Goal: Contribute content: Add original content to the website for others to see

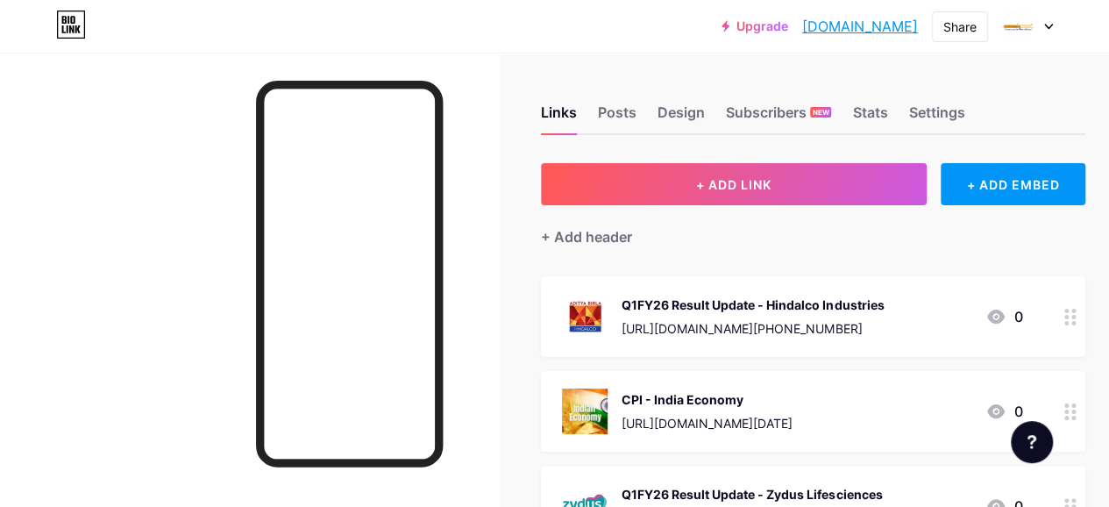
click at [746, 301] on div "Q1FY26 Result Update - Hindalco Industries" at bounding box center [753, 304] width 262 height 18
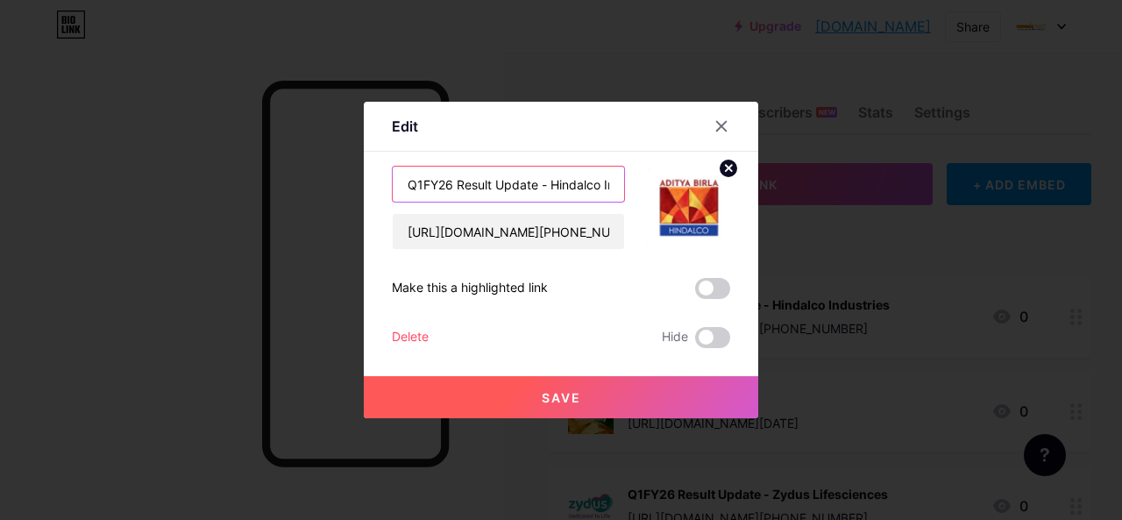
drag, startPoint x: 536, startPoint y: 183, endPoint x: 384, endPoint y: 186, distance: 151.7
click at [384, 186] on div "Edit Content YouTube Play YouTube video without leaving your page. ADD Vimeo Pl…" at bounding box center [561, 260] width 394 height 316
click at [706, 122] on div at bounding box center [722, 126] width 32 height 32
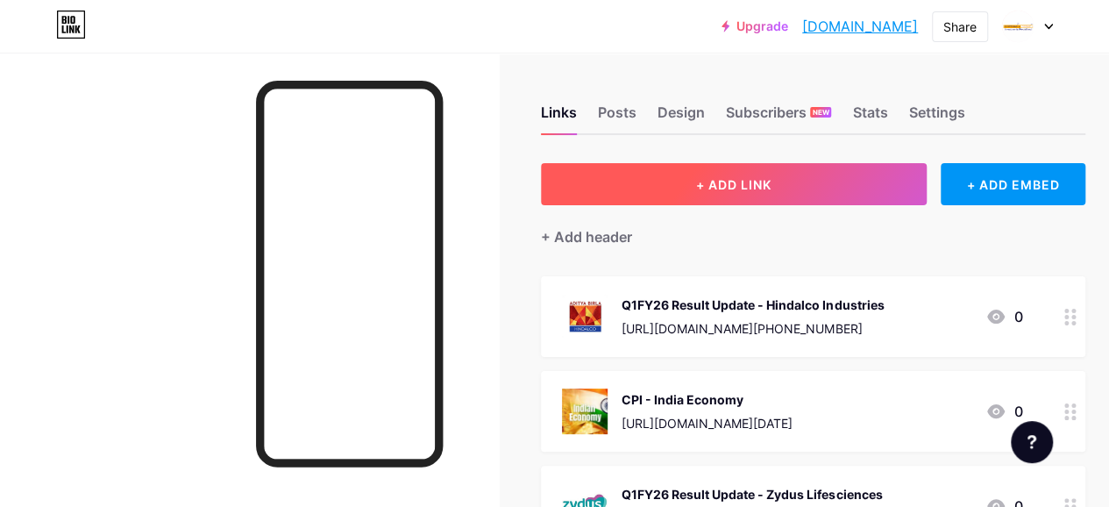
click at [681, 169] on button "+ ADD LINK" at bounding box center [734, 184] width 386 height 42
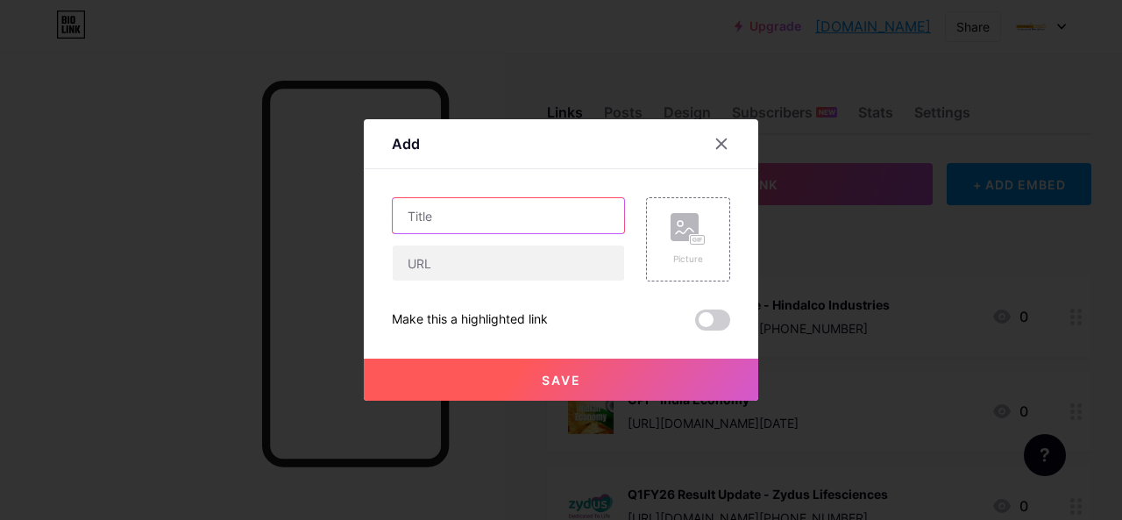
click at [461, 207] on input "text" at bounding box center [508, 215] width 231 height 35
paste input "Q1FY26 Result Update -"
paste input "Jupiter Wagons"
type input "Q1FY26 Result Update - Jupiter Wagons"
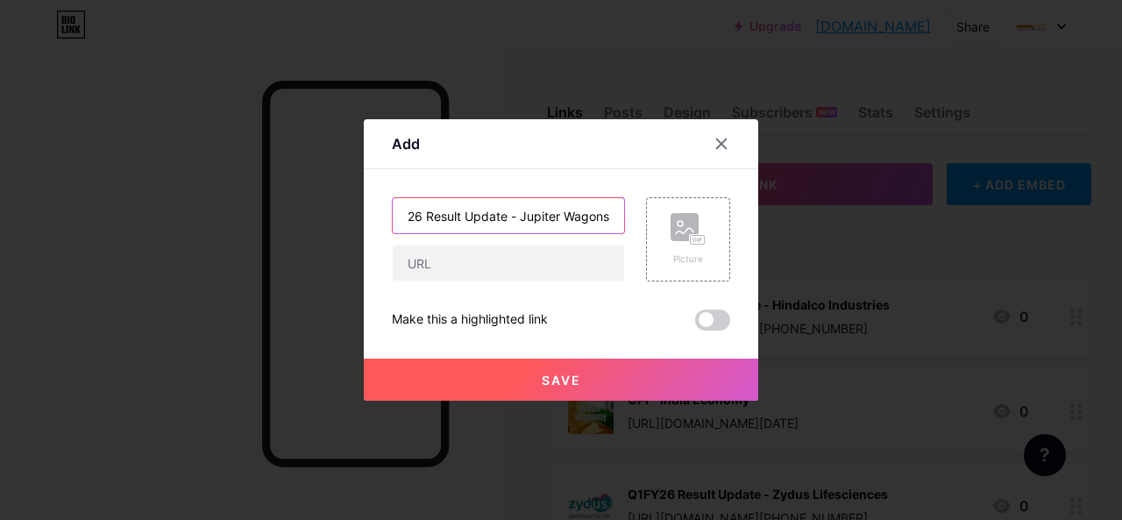
scroll to position [0, 0]
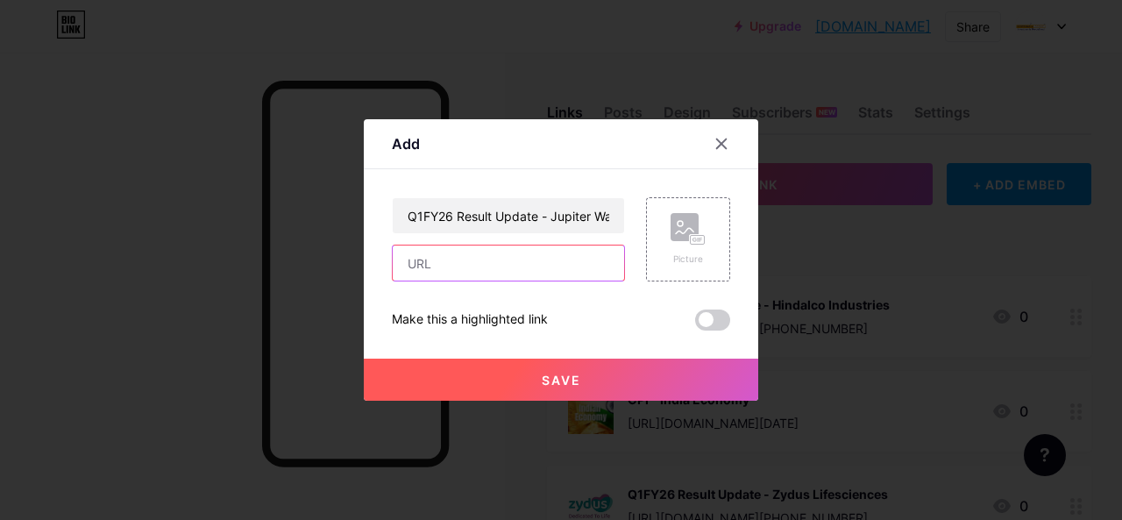
click at [476, 257] on input "text" at bounding box center [508, 262] width 231 height 35
paste input "[URL][DOMAIN_NAME][PHONE_NUMBER]"
type input "[URL][DOMAIN_NAME][PHONE_NUMBER]"
click at [677, 231] on rect at bounding box center [685, 227] width 28 height 28
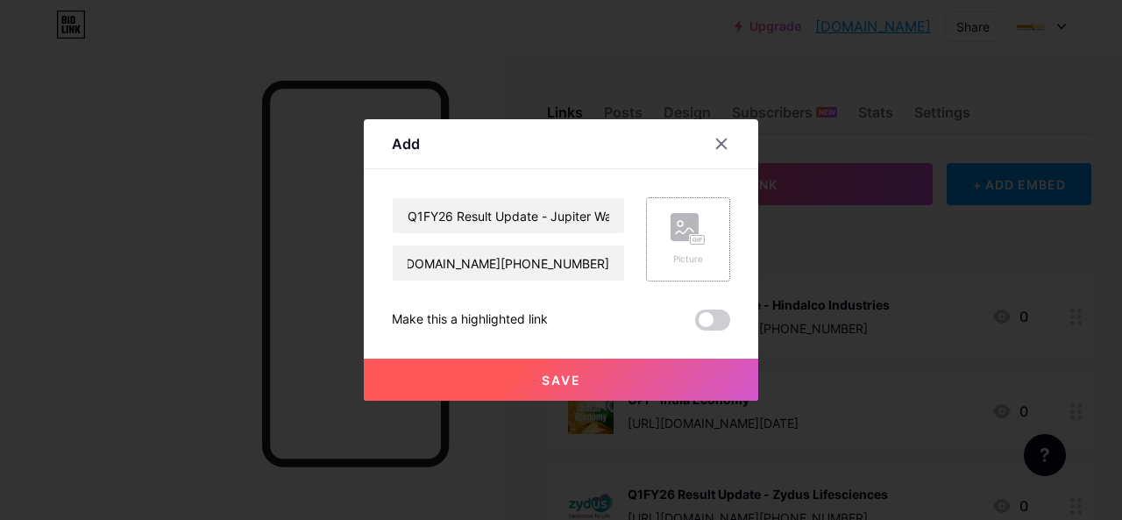
scroll to position [0, 0]
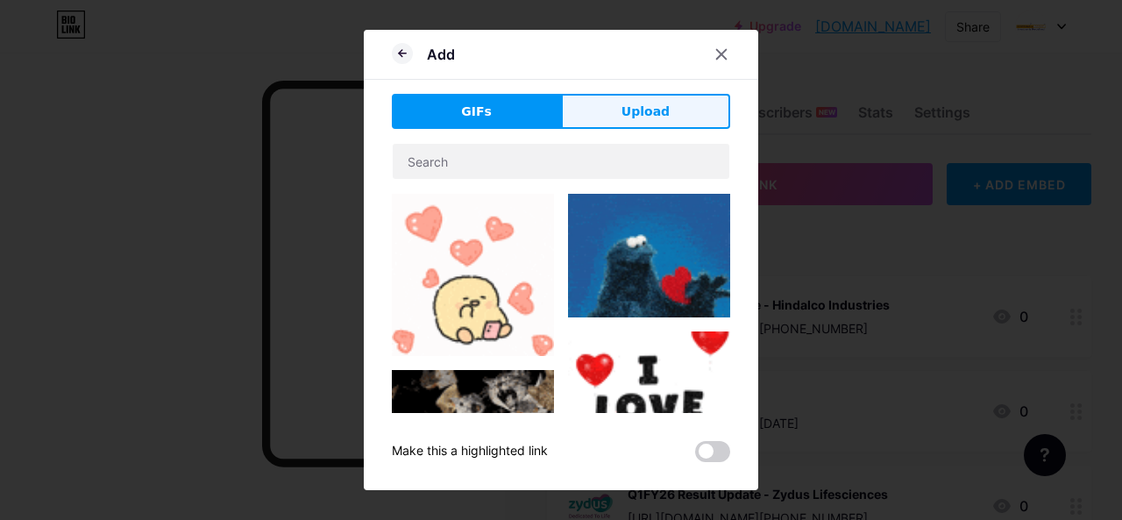
click at [633, 113] on span "Upload" at bounding box center [646, 112] width 48 height 18
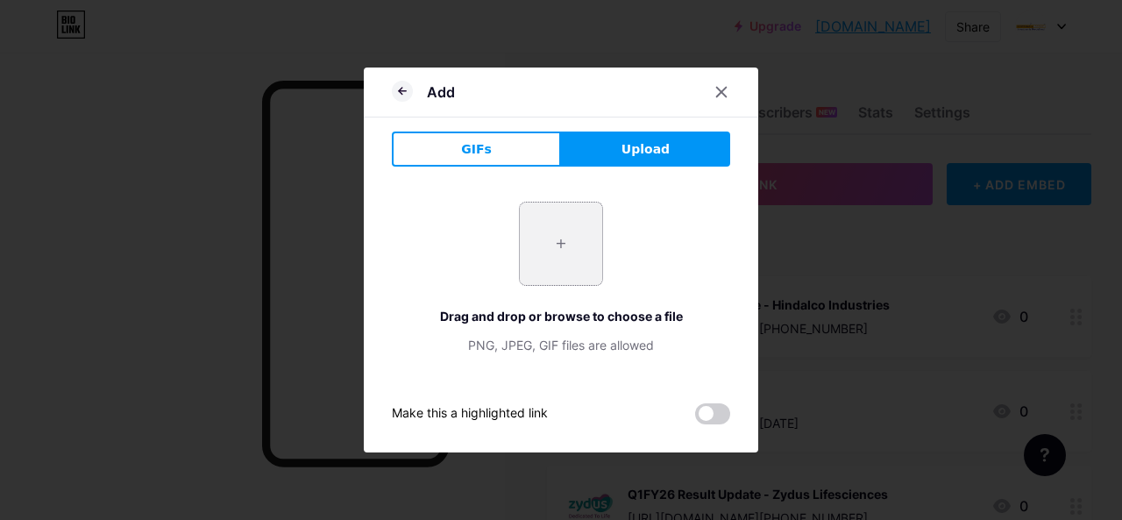
click at [587, 235] on input "file" at bounding box center [561, 244] width 82 height 82
type input "C:\fakepath\jupiter.jpg"
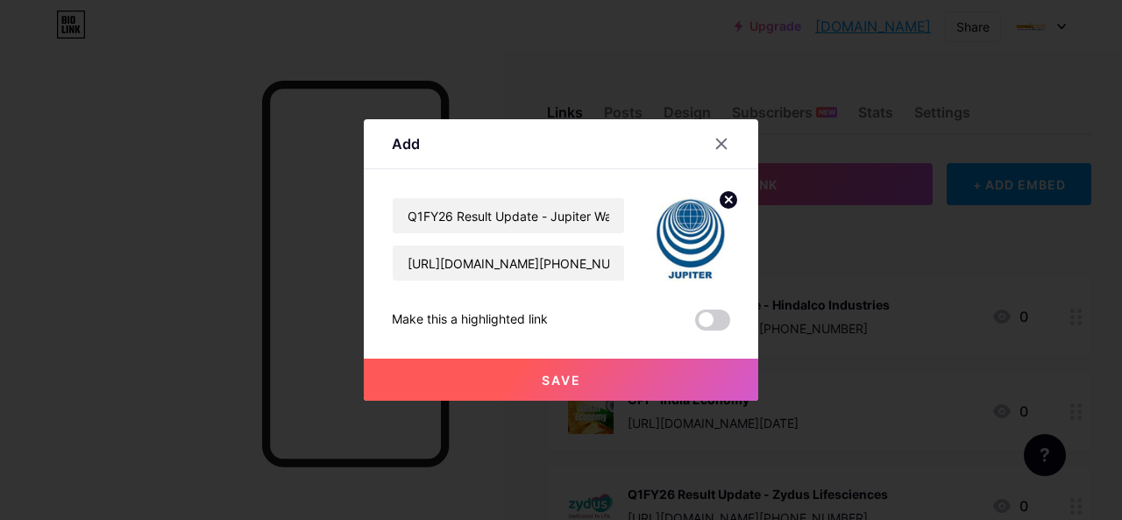
click at [614, 383] on button "Save" at bounding box center [561, 380] width 394 height 42
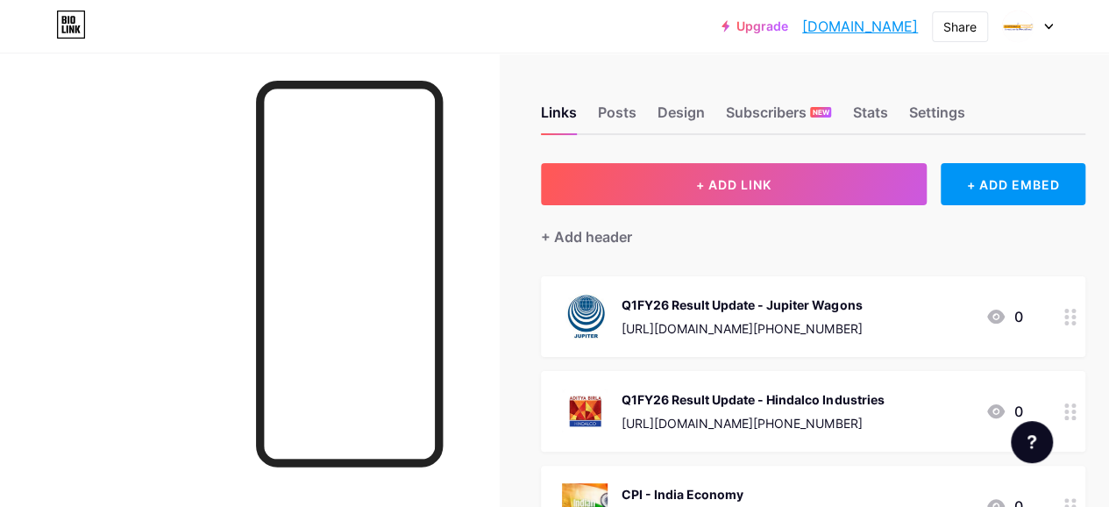
click at [707, 306] on div "Q1FY26 Result Update - Jupiter Wagons" at bounding box center [742, 304] width 240 height 18
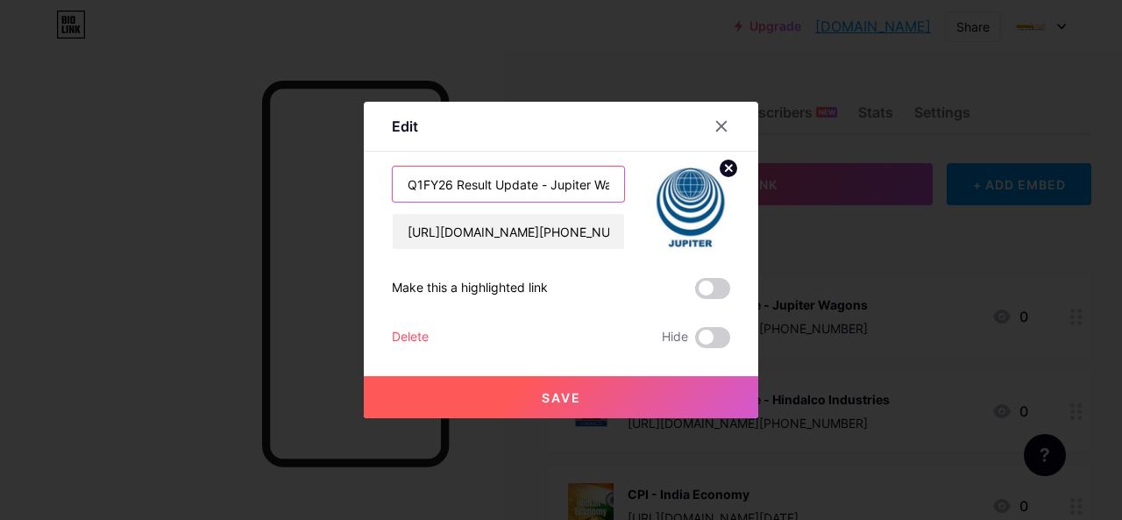
drag, startPoint x: 531, startPoint y: 187, endPoint x: 419, endPoint y: 190, distance: 112.3
click at [394, 188] on input "Q1FY26 Result Update - Jupiter Wagons" at bounding box center [508, 184] width 231 height 35
click at [729, 119] on div at bounding box center [732, 126] width 53 height 32
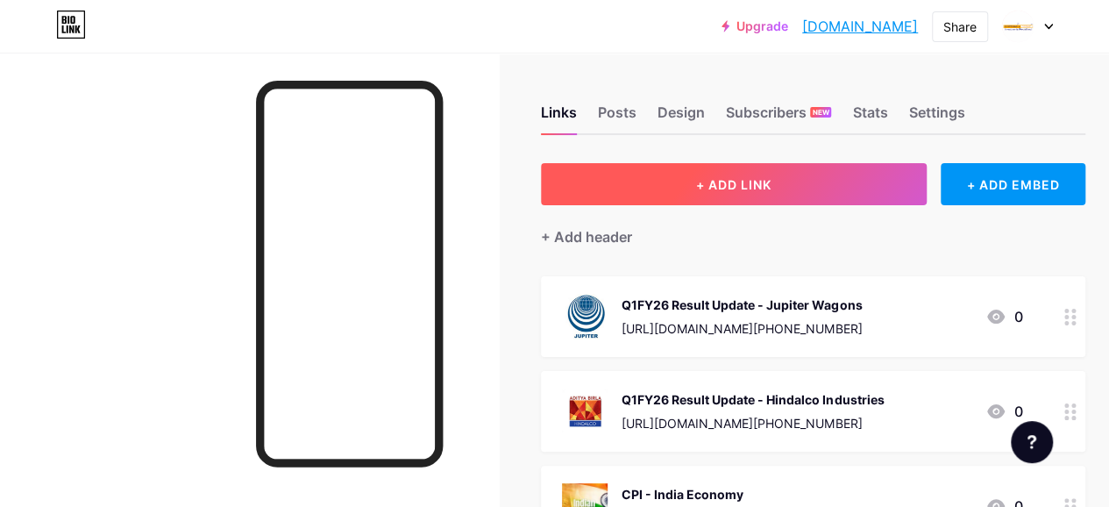
click at [688, 176] on button "+ ADD LINK" at bounding box center [734, 184] width 386 height 42
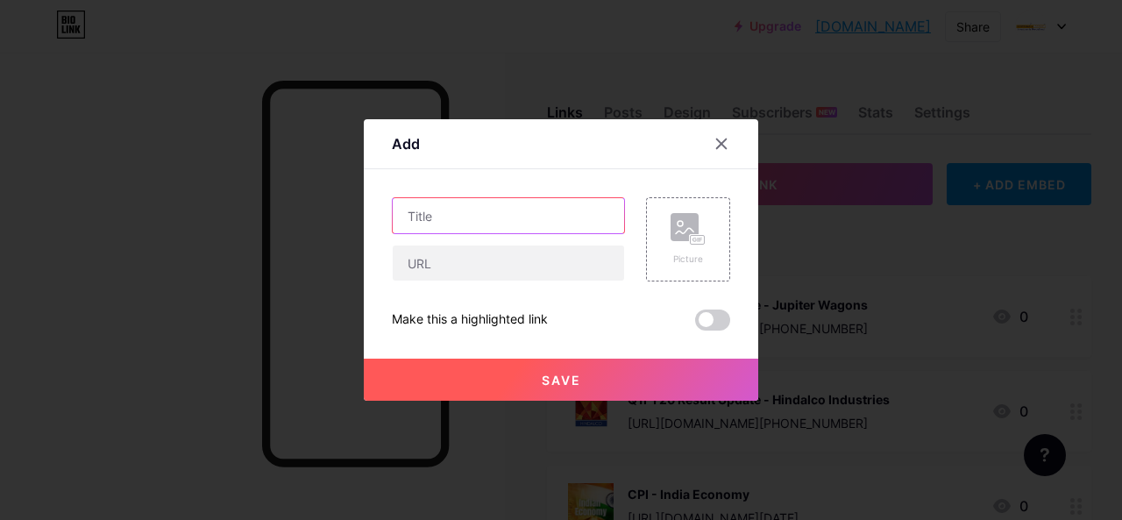
paste input "Q1FY26 Result Update -"
paste input "Shilpa Medicare"
type input "Q1FY26 Result Update - Shilpa Medicare"
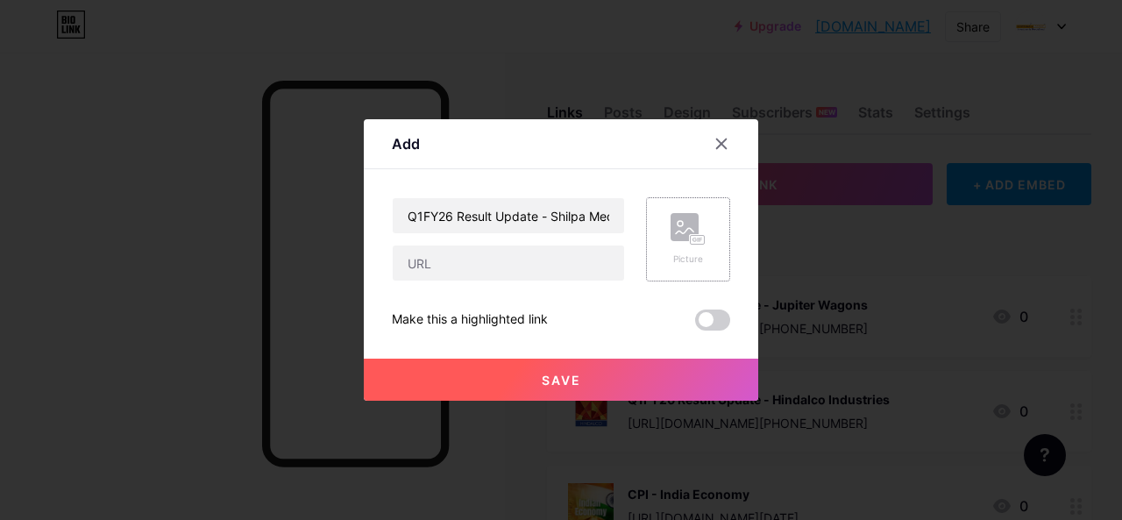
click at [678, 226] on circle at bounding box center [680, 223] width 5 height 5
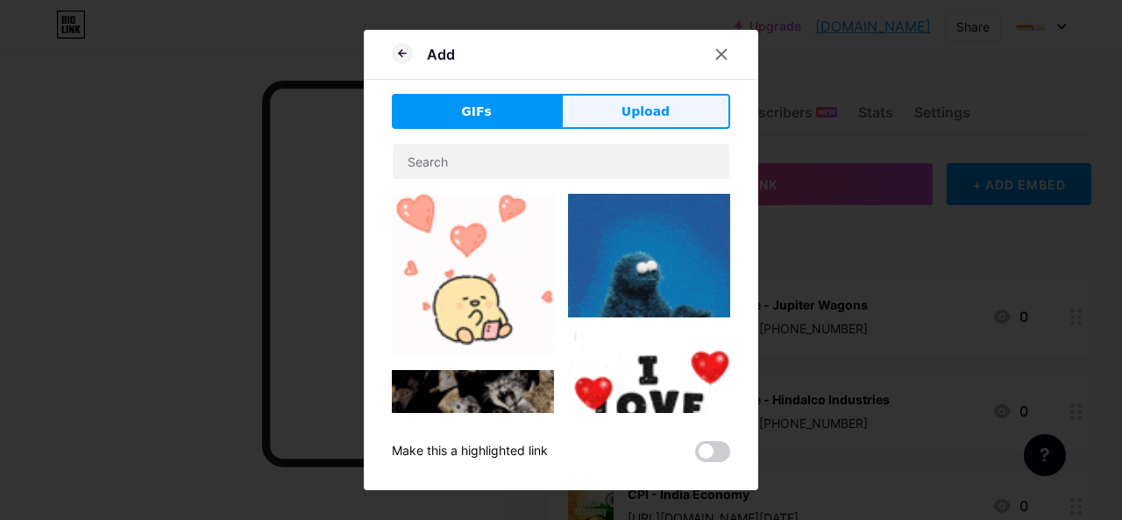
click at [608, 96] on button "Upload" at bounding box center [645, 111] width 169 height 35
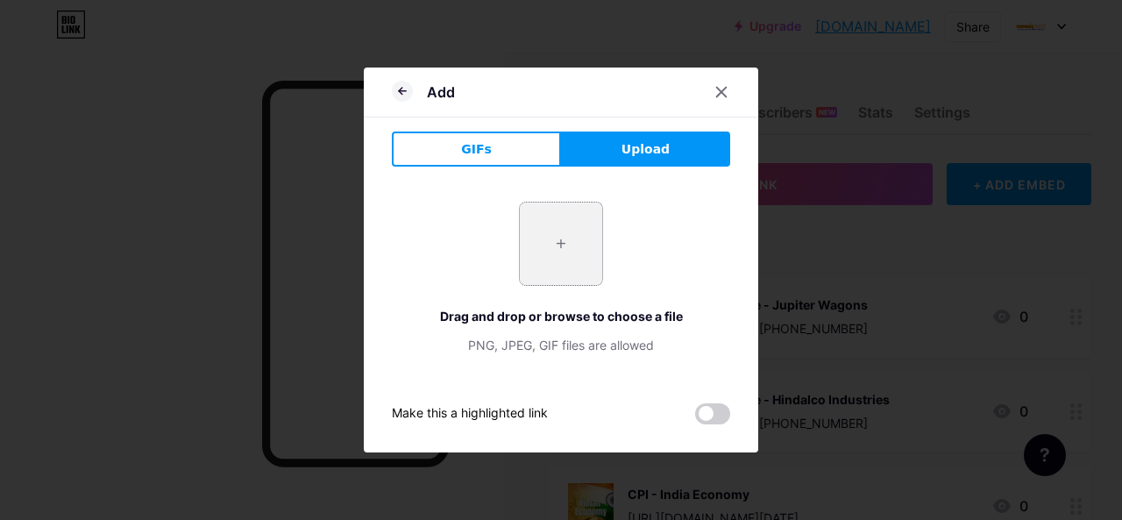
click at [578, 233] on input "file" at bounding box center [561, 244] width 82 height 82
type input "C:\fakepath\shil[pa.png"
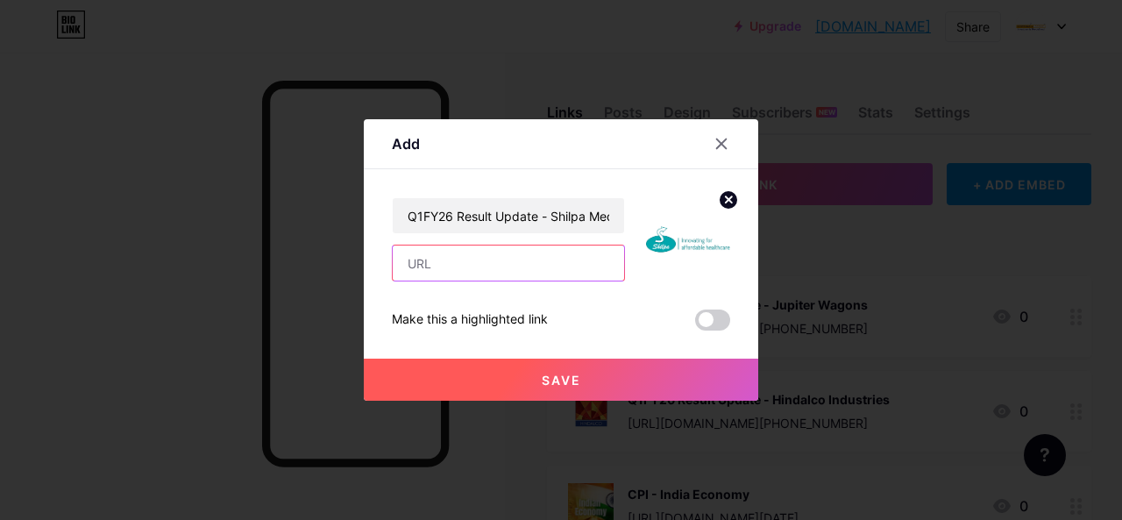
click at [419, 257] on input "text" at bounding box center [508, 262] width 231 height 35
paste input "[URL][DOMAIN_NAME][PHONE_NUMBER]"
type input "[URL][DOMAIN_NAME][PHONE_NUMBER]"
click at [663, 375] on button "Save" at bounding box center [561, 380] width 394 height 42
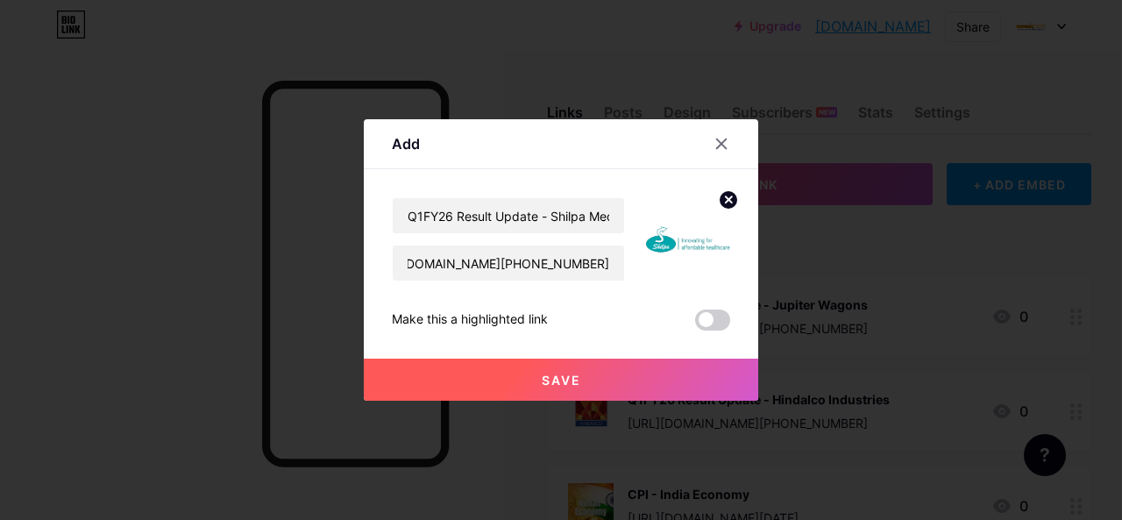
scroll to position [0, 0]
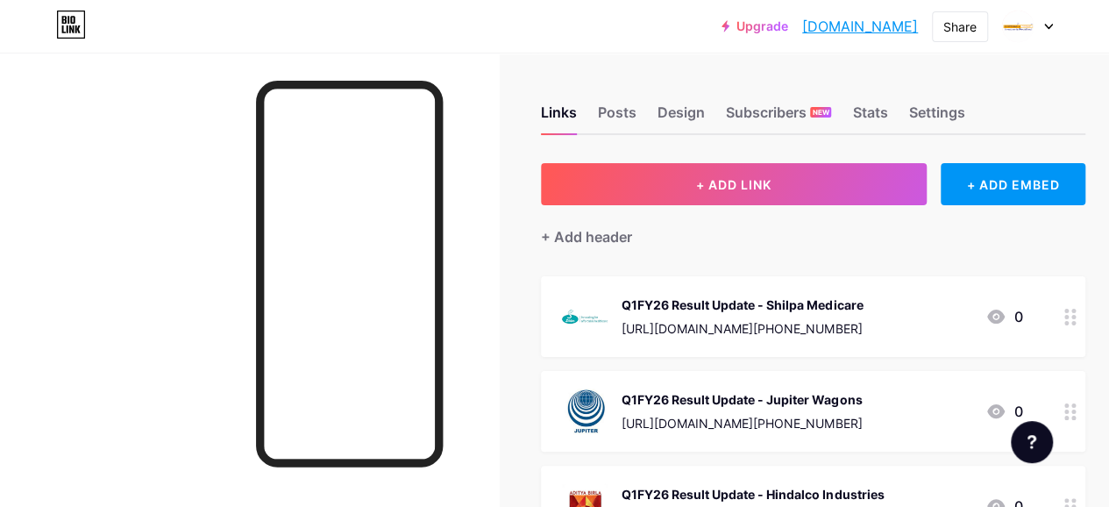
click at [680, 302] on div "Q1FY26 Result Update - Shilpa Medicare" at bounding box center [742, 304] width 241 height 18
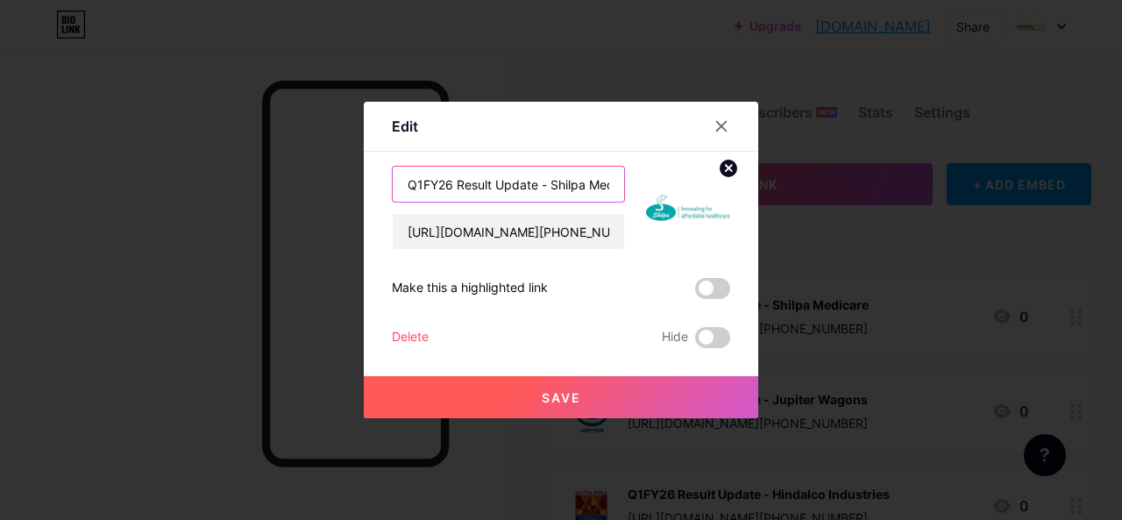
drag, startPoint x: 540, startPoint y: 185, endPoint x: 385, endPoint y: 178, distance: 155.3
click at [392, 178] on div "Q1FY26 Result Update - Shilpa Medicare" at bounding box center [508, 184] width 233 height 37
click at [724, 115] on div at bounding box center [722, 126] width 32 height 32
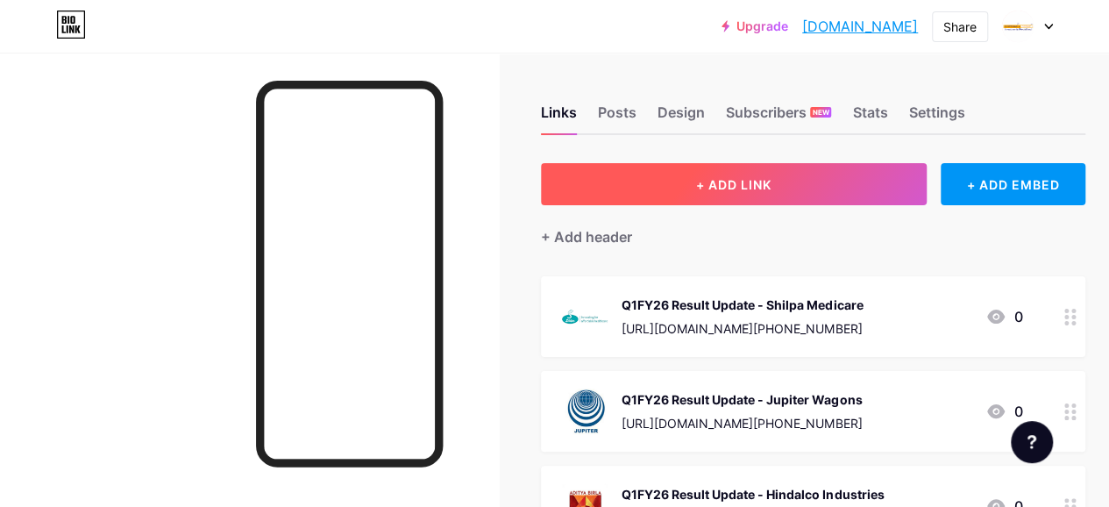
click at [717, 173] on button "+ ADD LINK" at bounding box center [734, 184] width 386 height 42
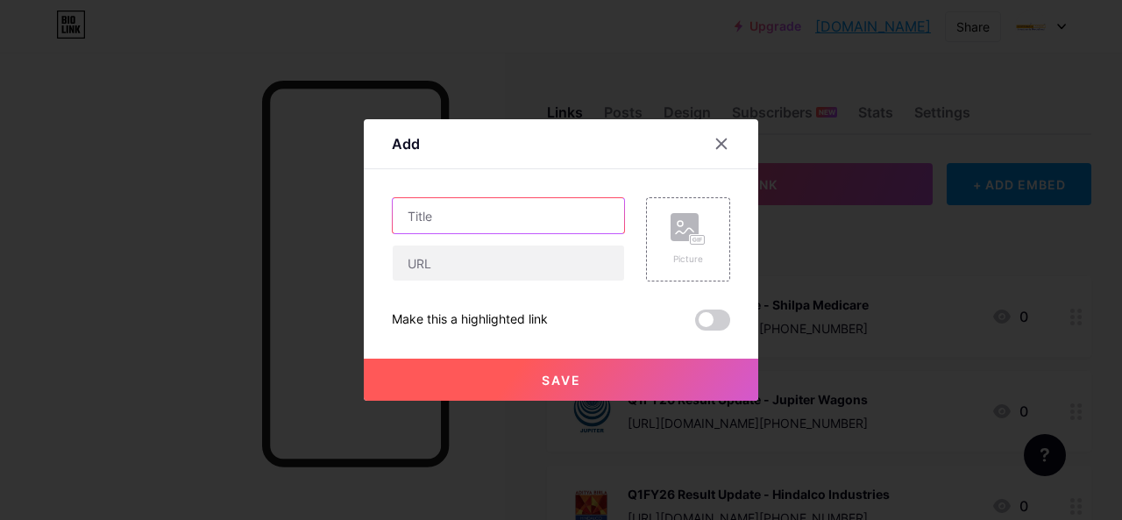
click at [478, 218] on input "text" at bounding box center [508, 215] width 231 height 35
paste input "Q1FY26 Result Update -"
paste input "Balrampur Chini"
type input "Q1FY26 Result Update - Balrampur Chini"
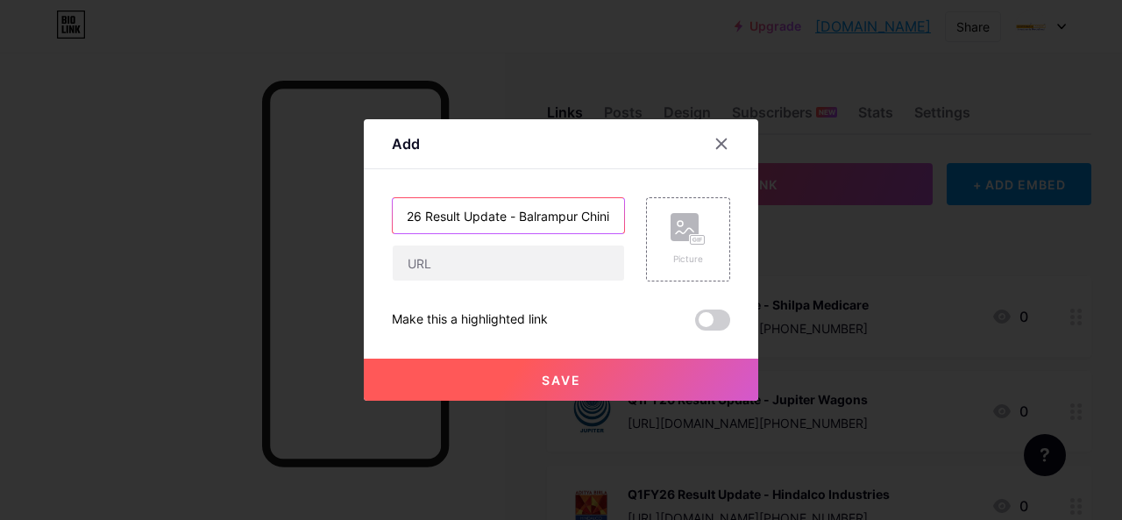
scroll to position [0, 0]
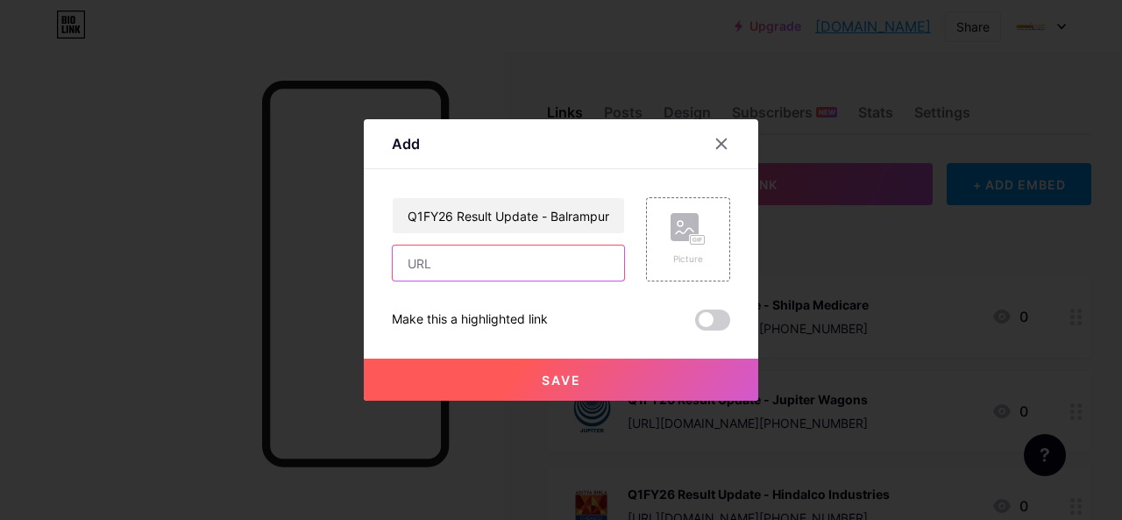
click at [449, 252] on input "text" at bounding box center [508, 262] width 231 height 35
paste input "[URL][DOMAIN_NAME][PHONE_NUMBER]"
type input "[URL][DOMAIN_NAME][PHONE_NUMBER]"
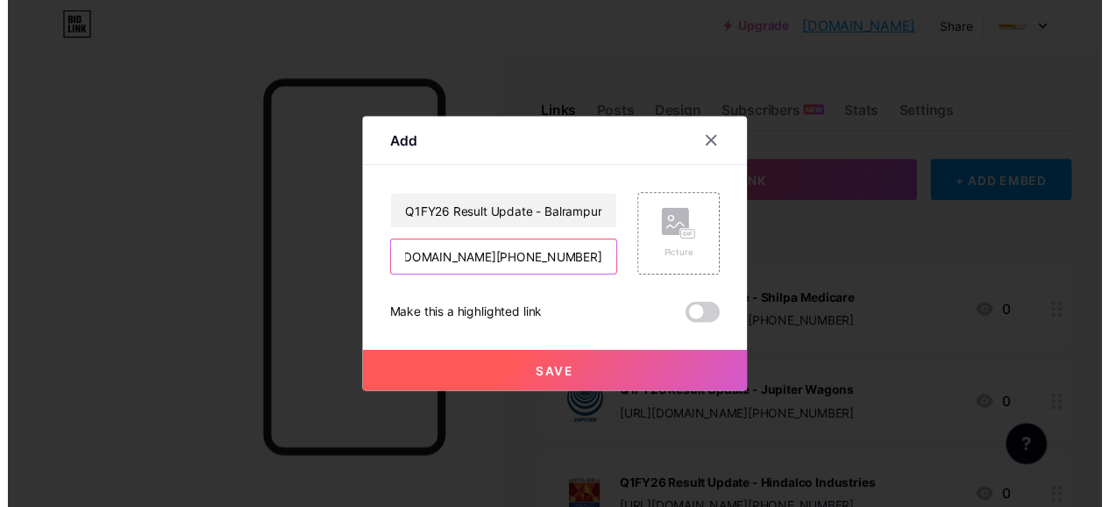
scroll to position [0, 0]
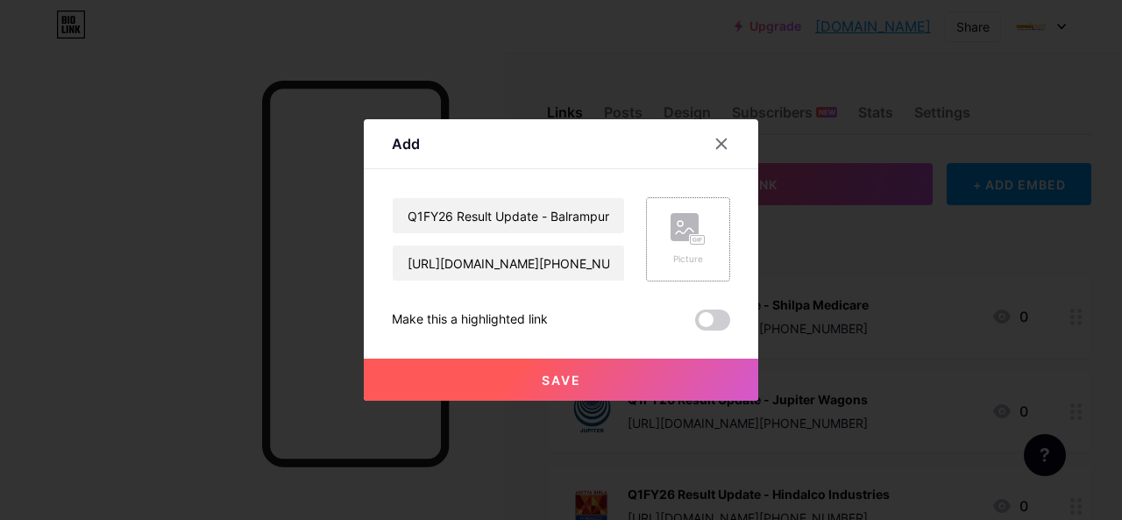
click at [672, 247] on div "Picture" at bounding box center [688, 239] width 35 height 53
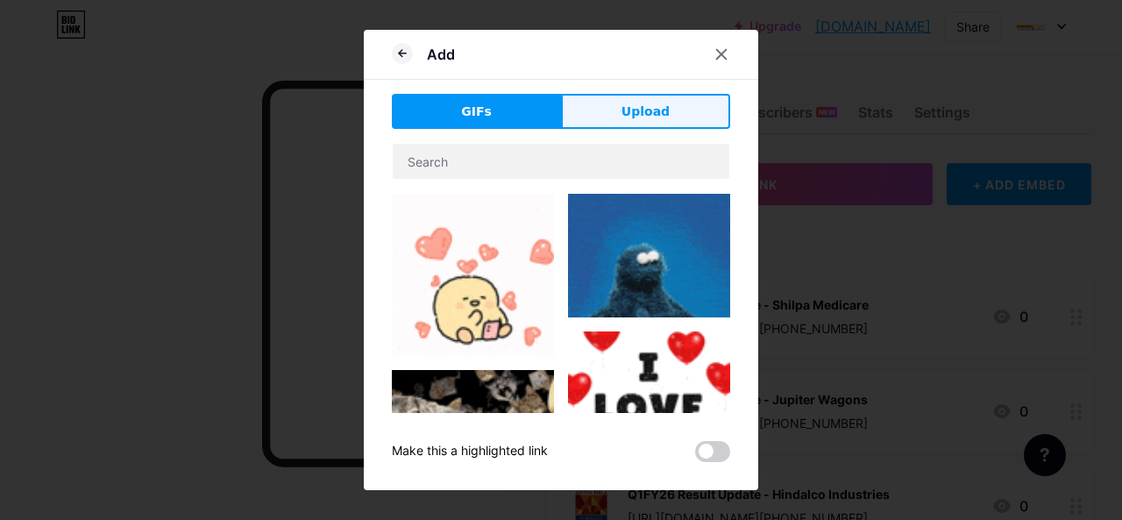
click at [653, 114] on span "Upload" at bounding box center [646, 112] width 48 height 18
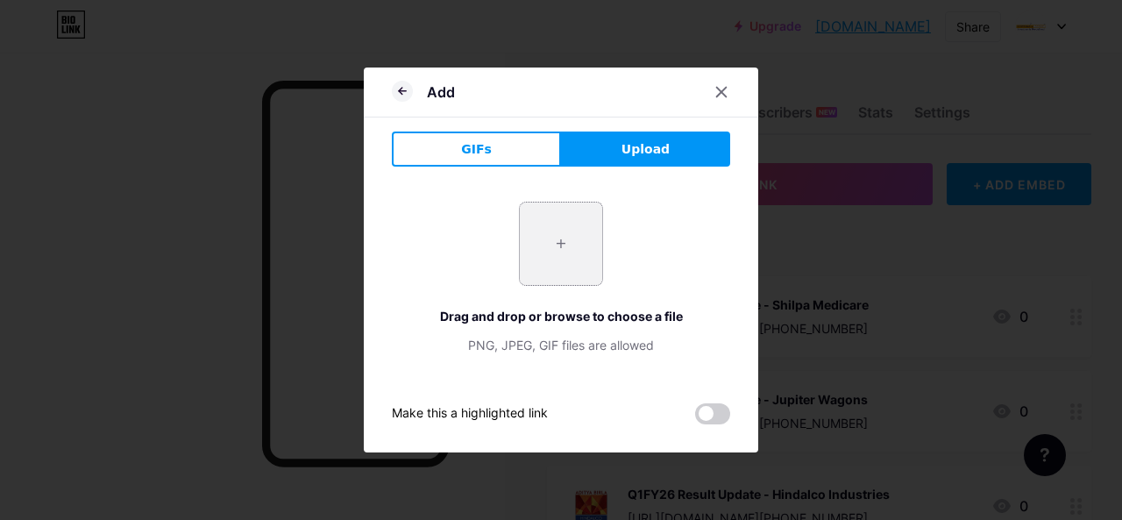
click at [537, 252] on input "file" at bounding box center [561, 244] width 82 height 82
type input "C:\fakepath\balrampur.jpg"
